Goal: Information Seeking & Learning: Learn about a topic

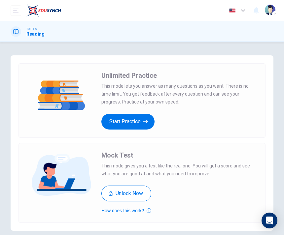
click at [128, 126] on button "Start Practice" at bounding box center [127, 122] width 53 height 16
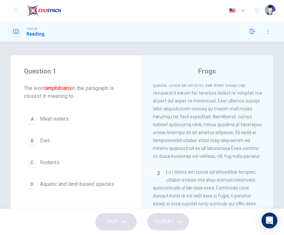
scroll to position [3, 0]
